Goal: Transaction & Acquisition: Purchase product/service

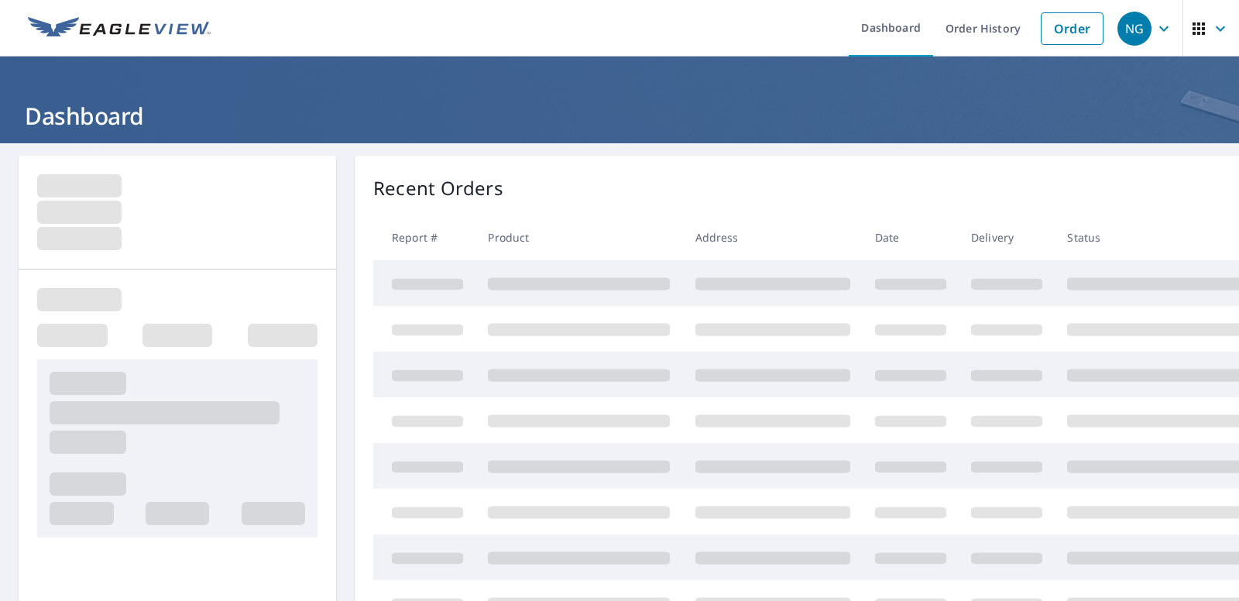
scroll to position [333, 0]
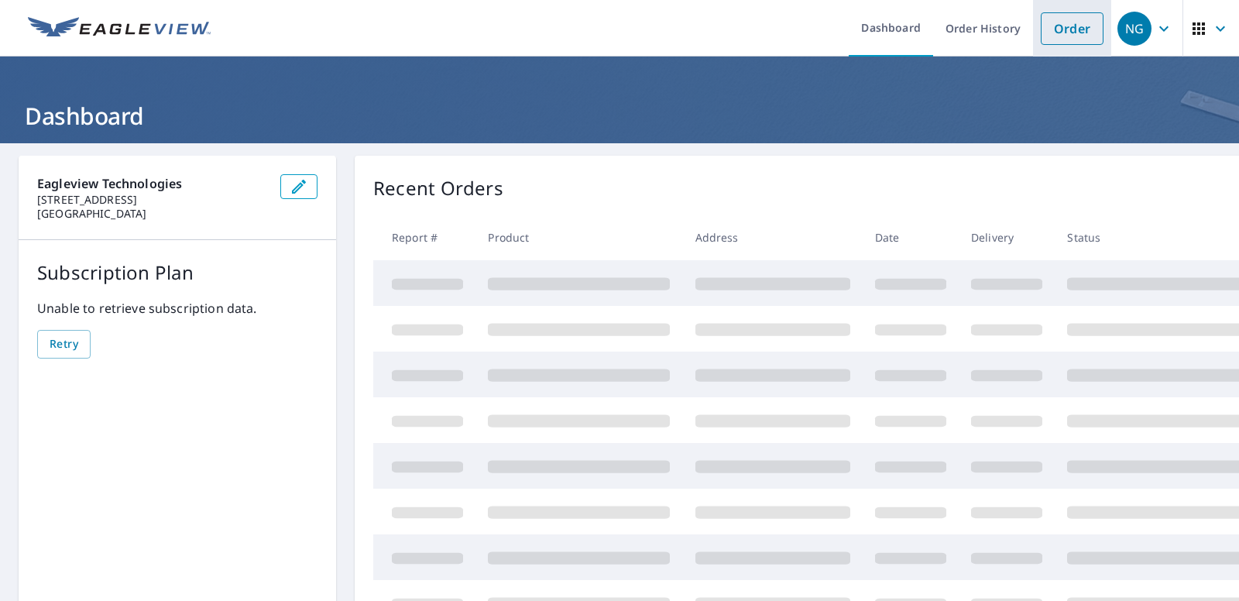
click at [1073, 23] on link "Order" at bounding box center [1072, 28] width 63 height 33
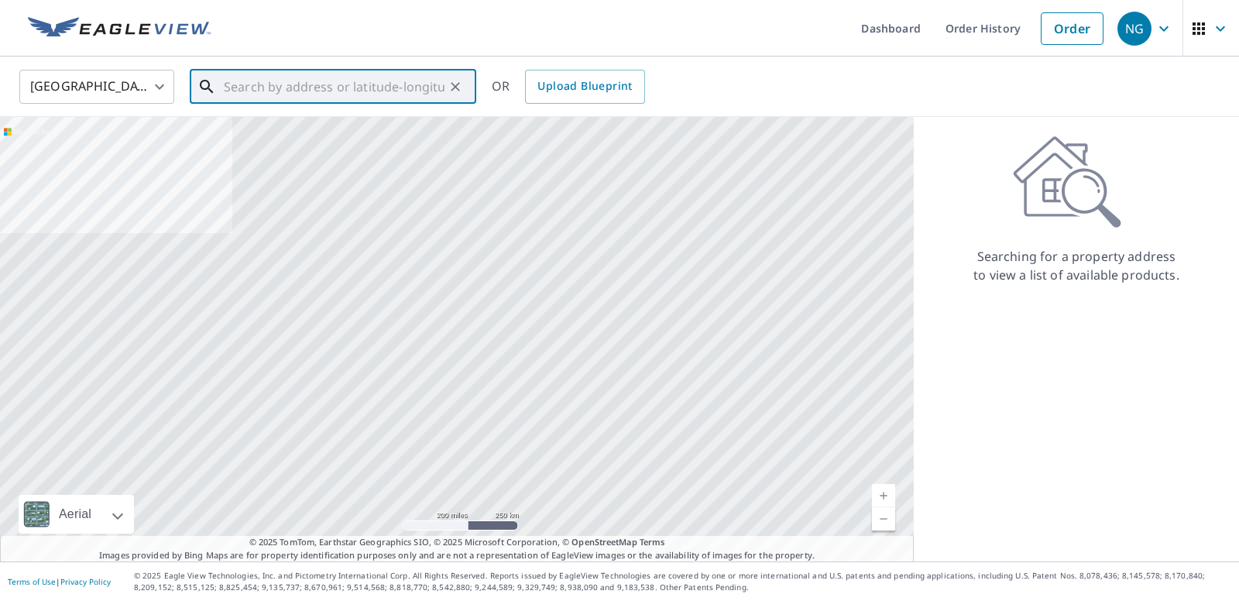
click at [324, 86] on input "text" at bounding box center [334, 86] width 221 height 43
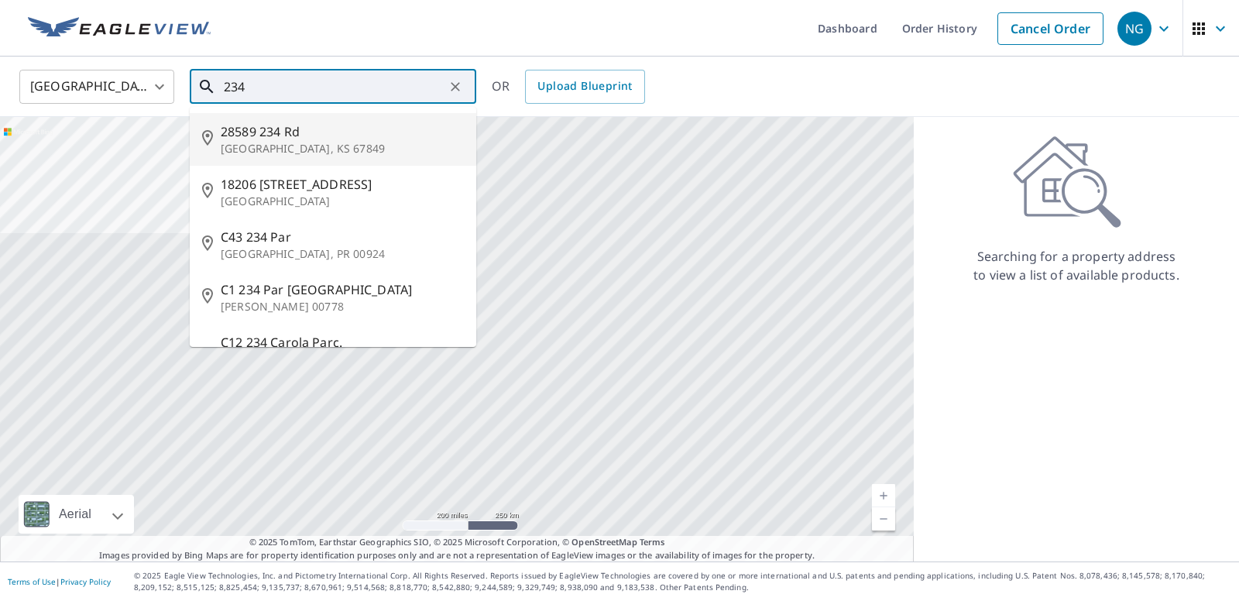
click at [301, 134] on span "28589 234 Rd" at bounding box center [342, 131] width 243 height 19
type input "28589 [STREET_ADDRESS][PERSON_NAME]"
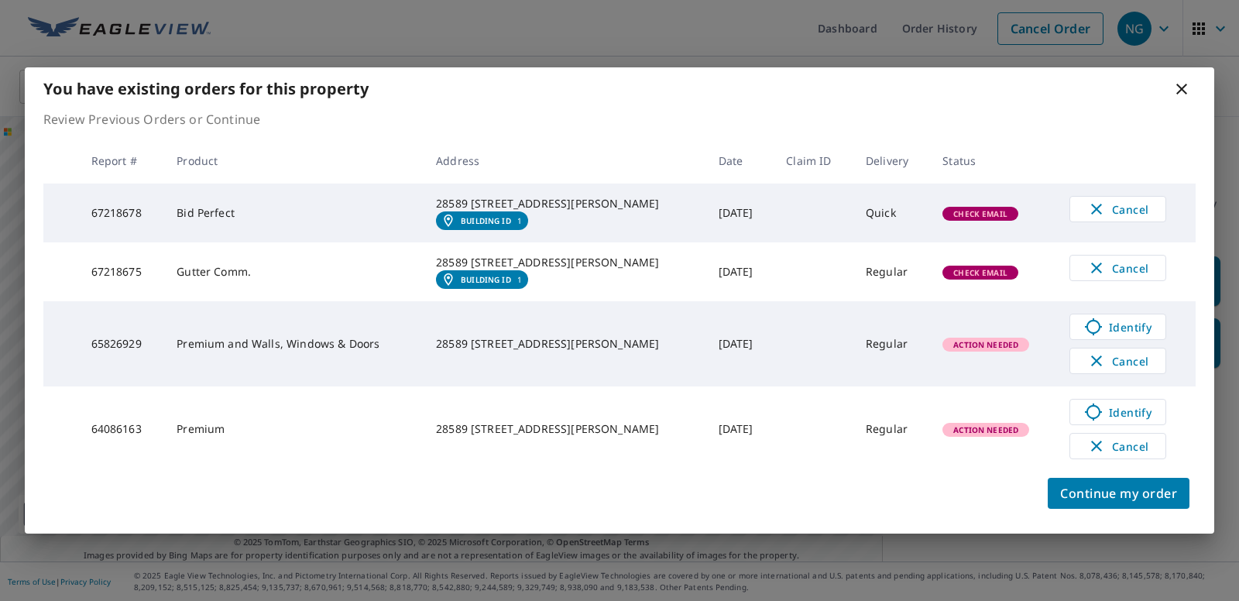
click at [1074, 491] on div "Continue my order" at bounding box center [620, 503] width 1190 height 62
click at [1074, 494] on button "Continue my order" at bounding box center [1119, 493] width 142 height 31
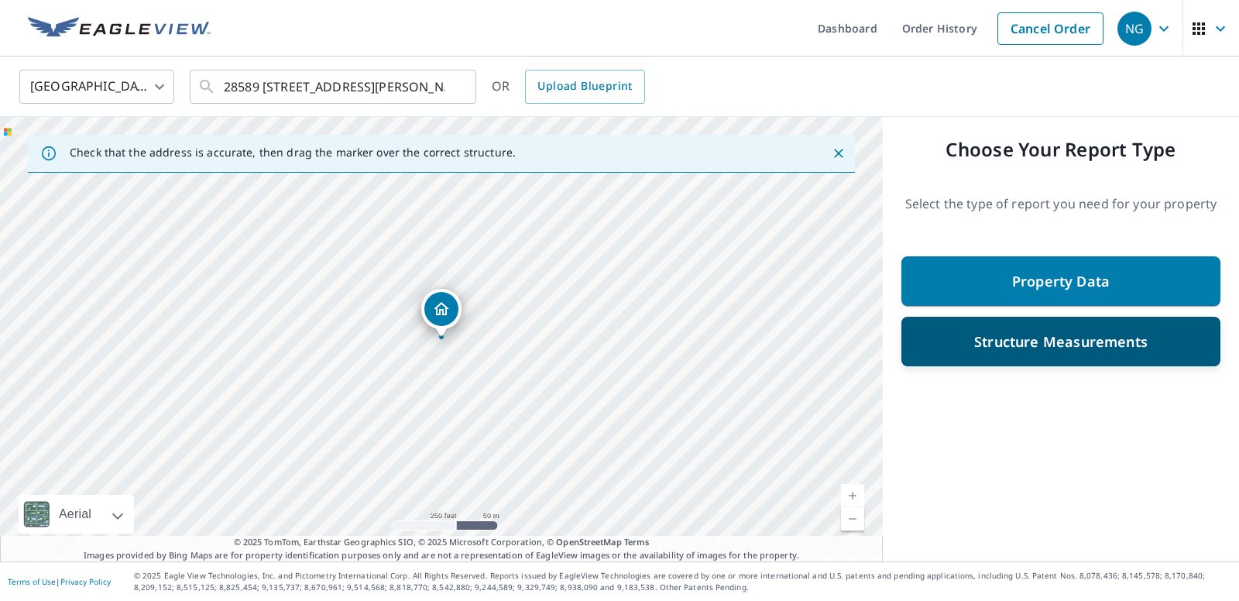
click at [1047, 337] on p "Structure Measurements" at bounding box center [1062, 341] width 174 height 19
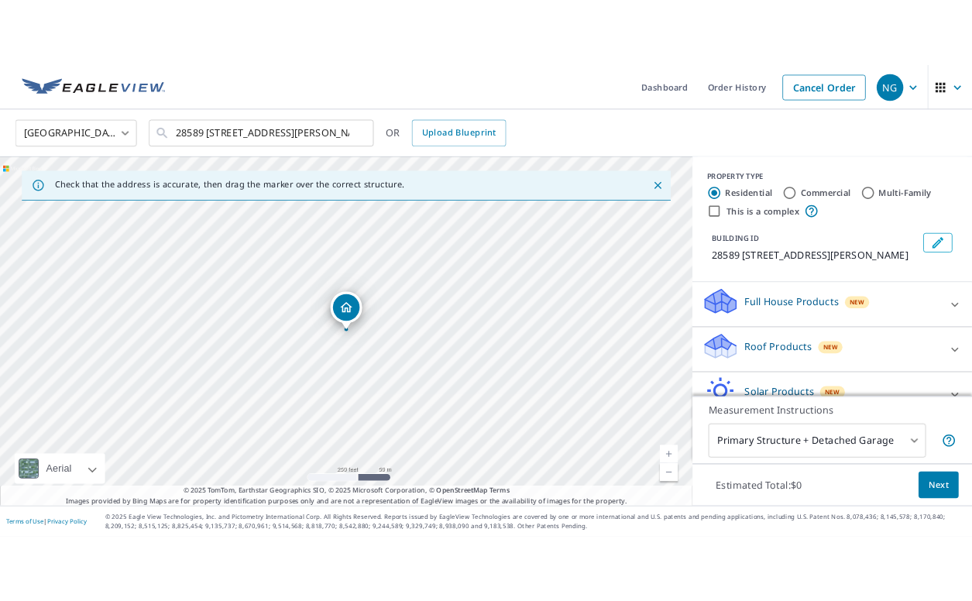
scroll to position [139, 0]
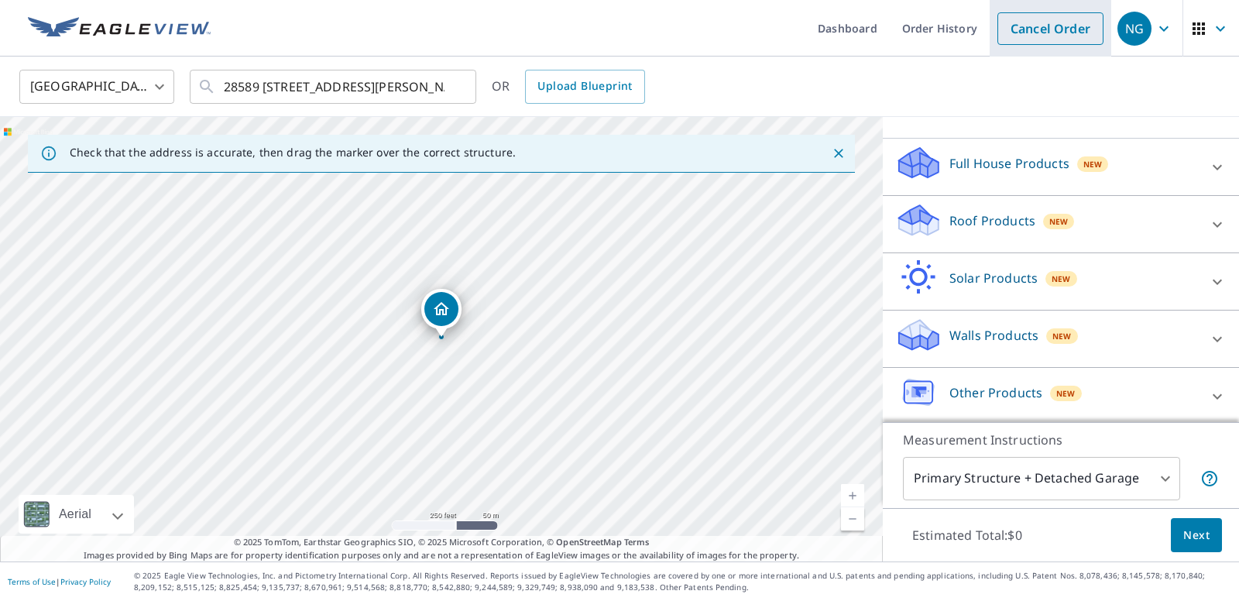
click at [1048, 20] on link "Cancel Order" at bounding box center [1051, 28] width 106 height 33
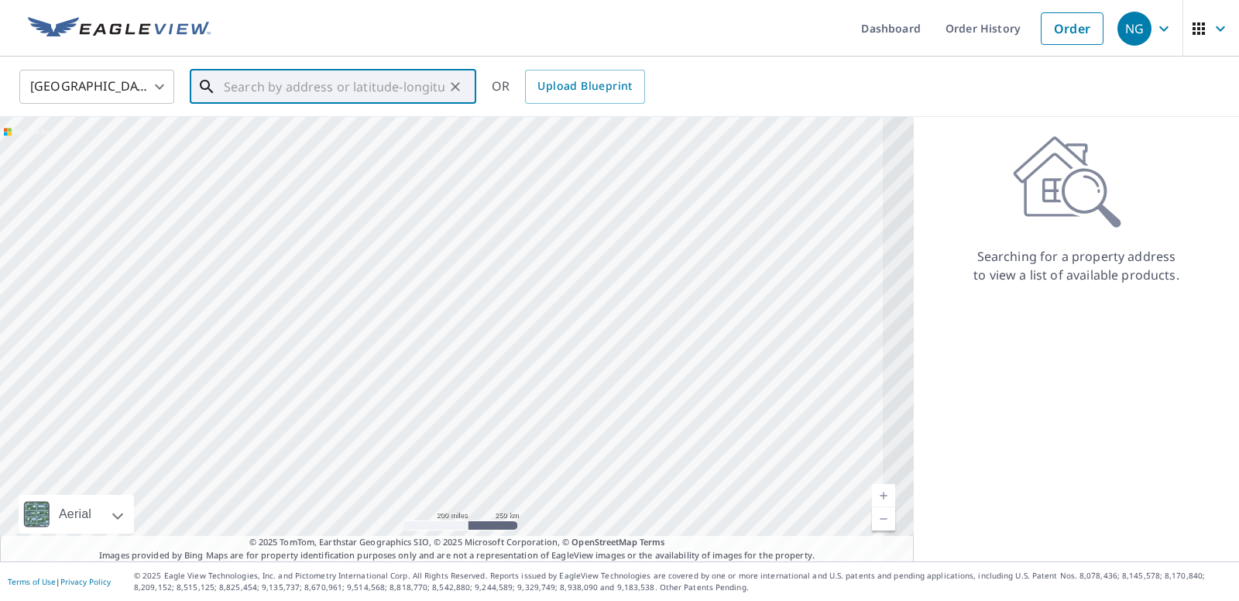
click at [331, 81] on input "text" at bounding box center [334, 86] width 221 height 43
click at [299, 126] on span "28589 234 Rd" at bounding box center [342, 131] width 243 height 19
type input "28589 [STREET_ADDRESS][PERSON_NAME]"
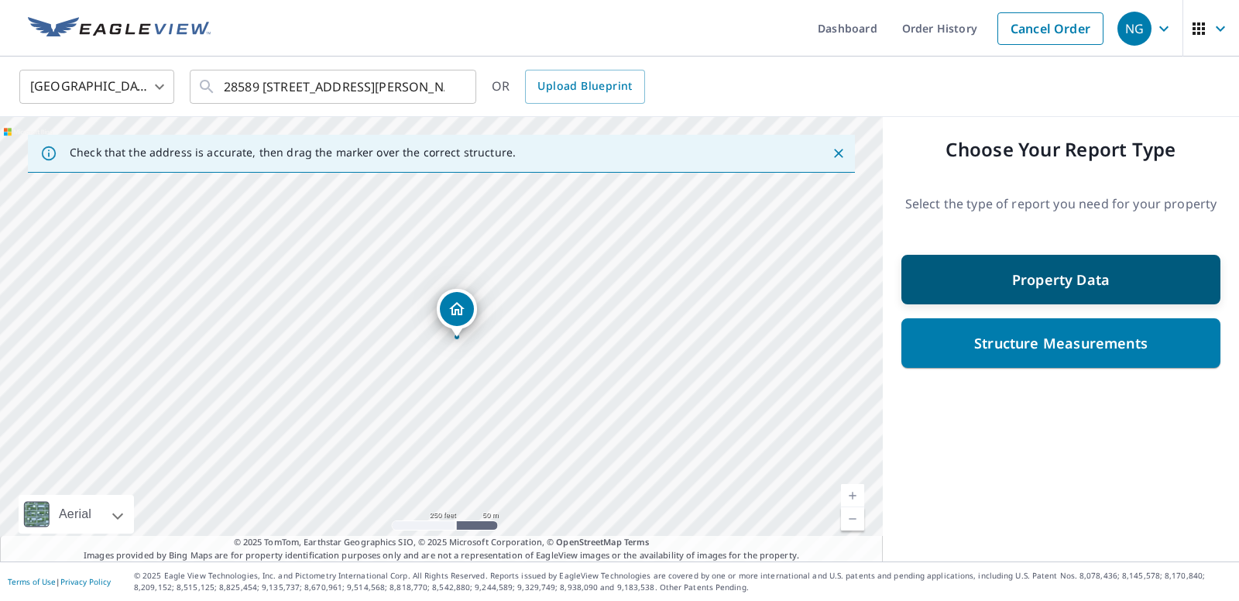
click at [1015, 280] on p "Property Data" at bounding box center [1062, 279] width 98 height 19
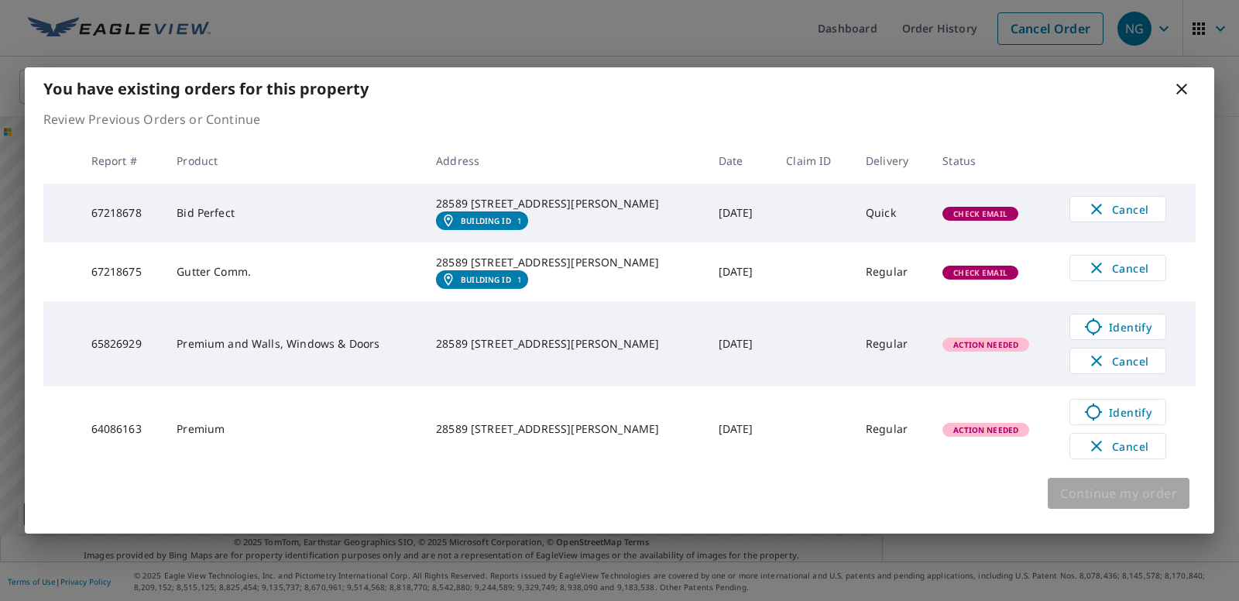
click at [1081, 509] on button "Continue my order" at bounding box center [1119, 493] width 142 height 31
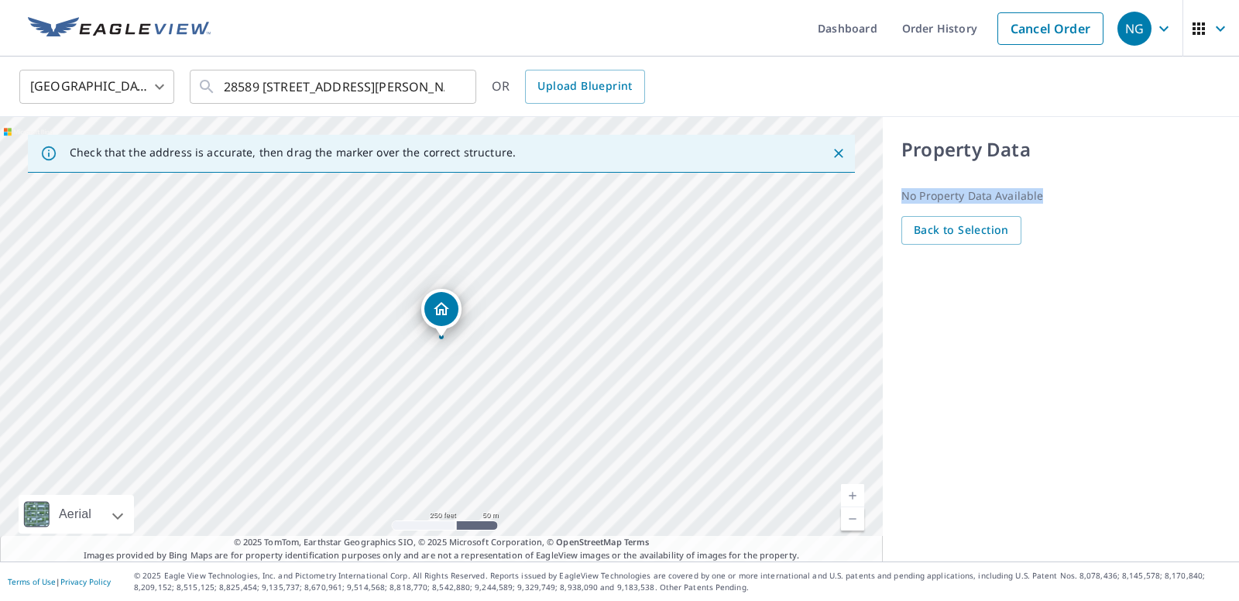
drag, startPoint x: 897, startPoint y: 190, endPoint x: 1079, endPoint y: 191, distance: 182.1
click at [1079, 191] on div "Property Data No property data available Back to Selection" at bounding box center [1061, 190] width 356 height 146
click at [1079, 191] on p "No property data available" at bounding box center [1061, 195] width 319 height 15
click at [952, 225] on span "Back to Selection" at bounding box center [961, 230] width 95 height 19
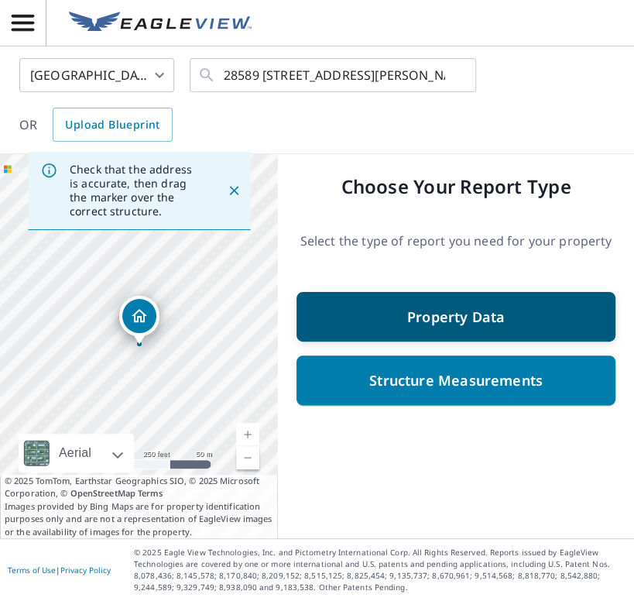
click at [471, 316] on p "Property Data" at bounding box center [456, 317] width 98 height 19
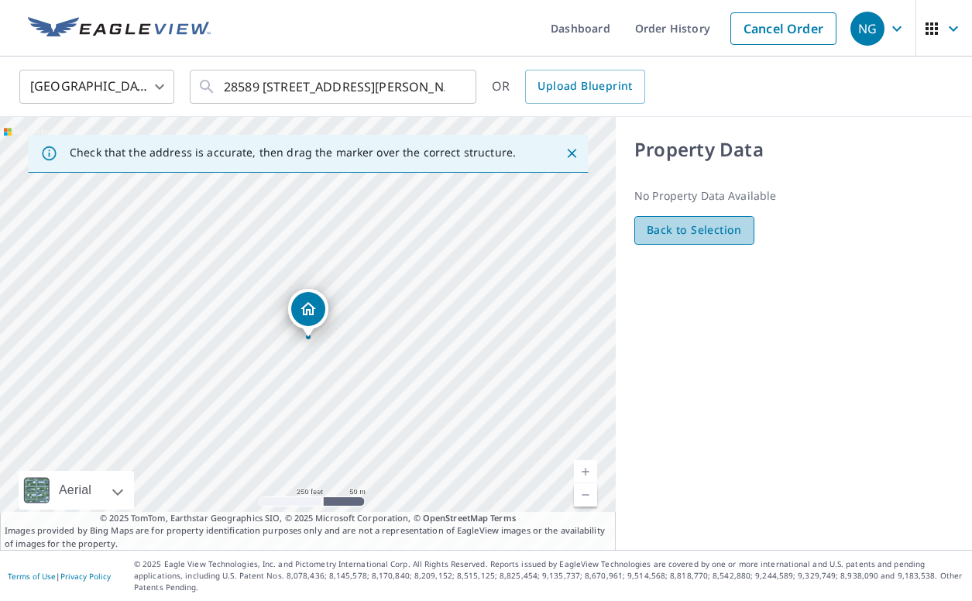
click at [641, 237] on button "Back to Selection" at bounding box center [694, 230] width 120 height 29
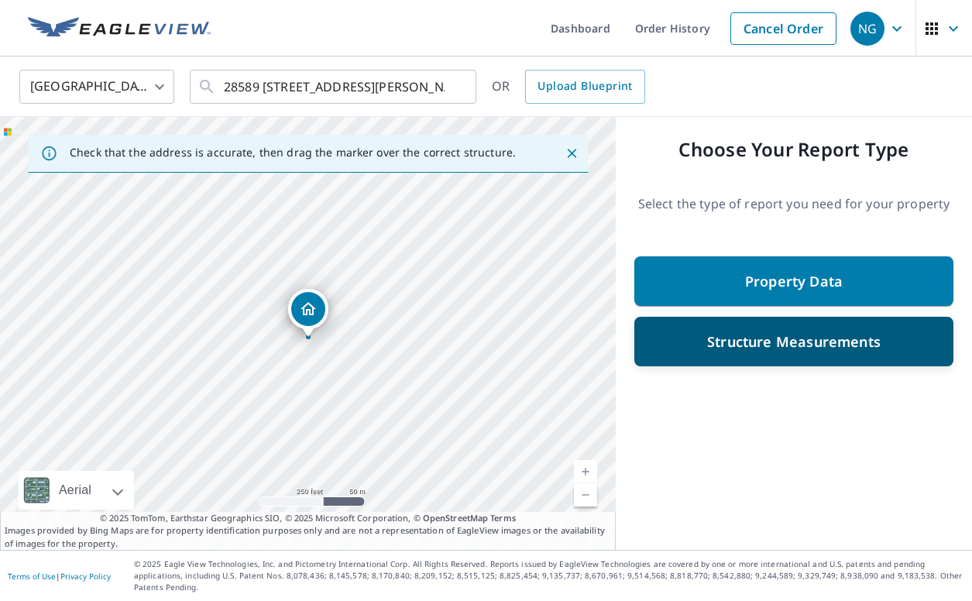
click at [720, 332] on p "Structure Measurements" at bounding box center [794, 341] width 174 height 19
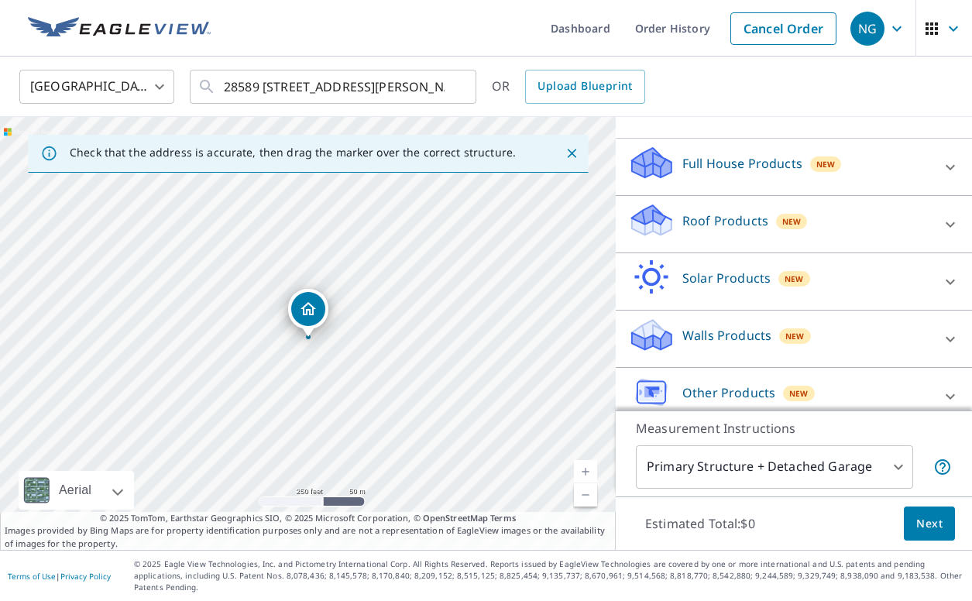
click at [713, 380] on div "Other Products New" at bounding box center [780, 396] width 304 height 44
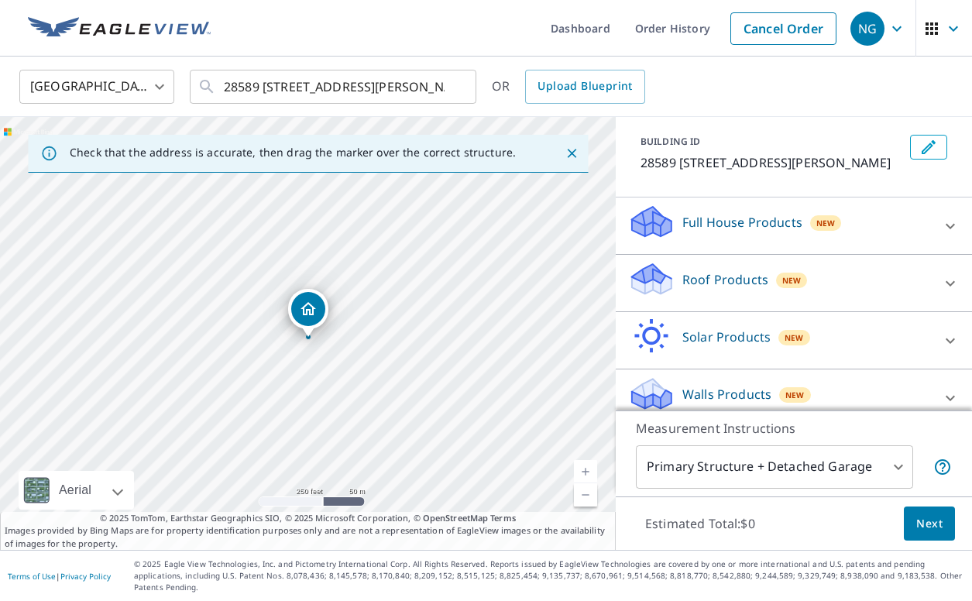
scroll to position [0, 0]
